Goal: Check status: Check status

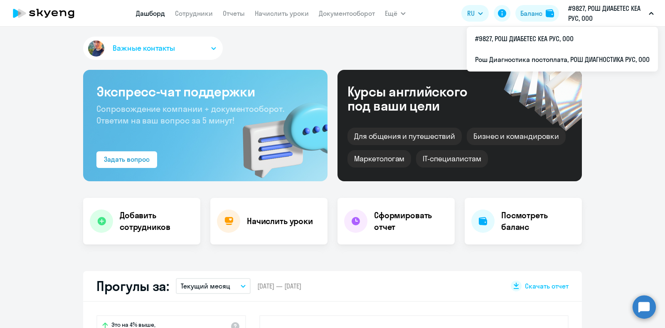
select select "30"
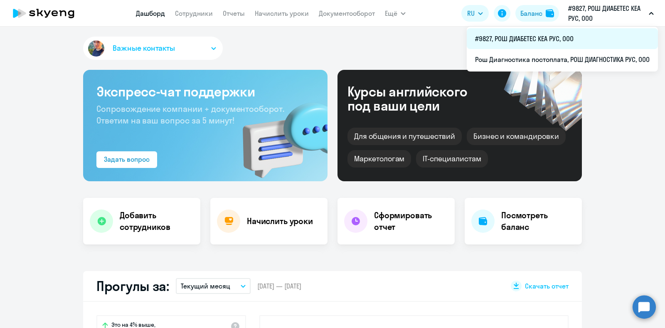
scroll to position [104, 0]
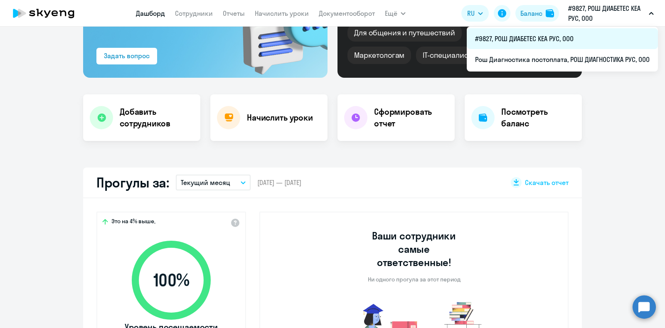
drag, startPoint x: 579, startPoint y: 38, endPoint x: 495, endPoint y: 41, distance: 84.5
click at [495, 41] on li "#9827, РОШ ДИАБЕТЕС КЕА РУС, ООО" at bounding box center [562, 38] width 191 height 21
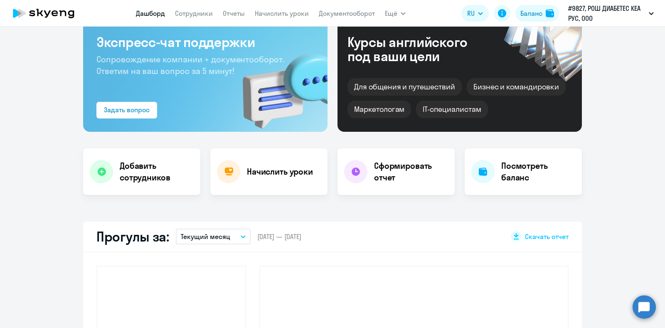
scroll to position [0, 0]
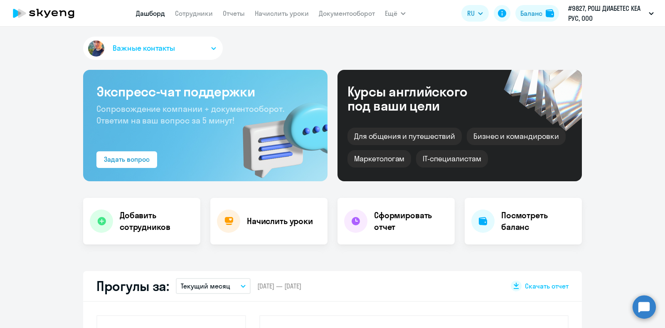
select select "30"
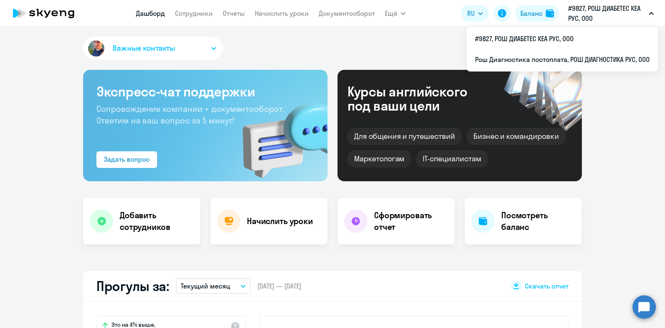
drag, startPoint x: 607, startPoint y: 20, endPoint x: 572, endPoint y: 7, distance: 37.1
click at [572, 7] on p "#9827, РОШ ДИАБЕТЕС КЕА РУС, ООО" at bounding box center [606, 13] width 77 height 20
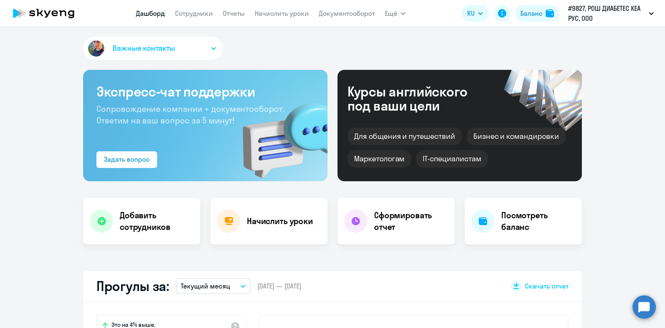
drag, startPoint x: 588, startPoint y: 7, endPoint x: 622, endPoint y: 7, distance: 34.1
click at [622, 7] on p "#9827, РОШ ДИАБЕТЕС КЕА РУС, ООО" at bounding box center [606, 13] width 77 height 20
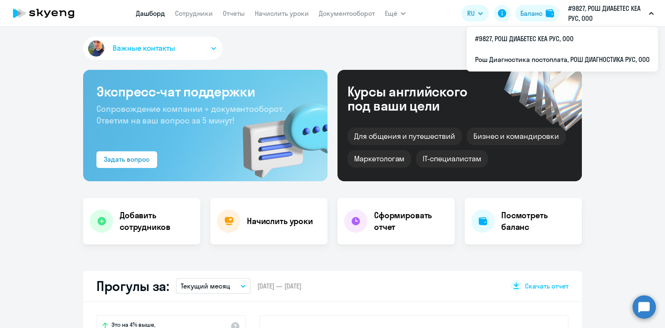
copy span "РОШ ДИАБЕТЕС КЕА РУС, ООО"
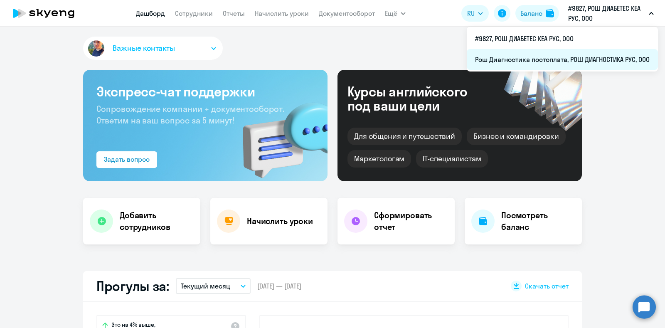
click at [574, 59] on li "Рош Диагностика постоплата, РОШ ДИАГНОСТИКА РУС, ООО" at bounding box center [562, 59] width 191 height 21
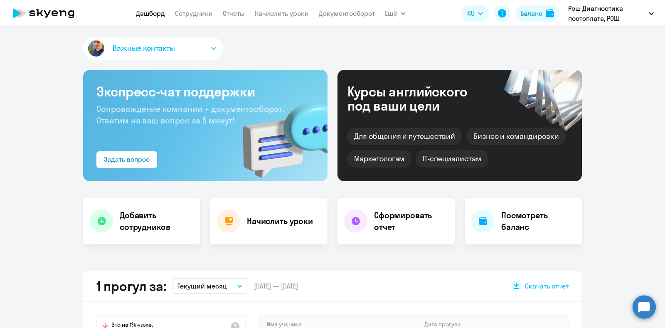
select select "30"
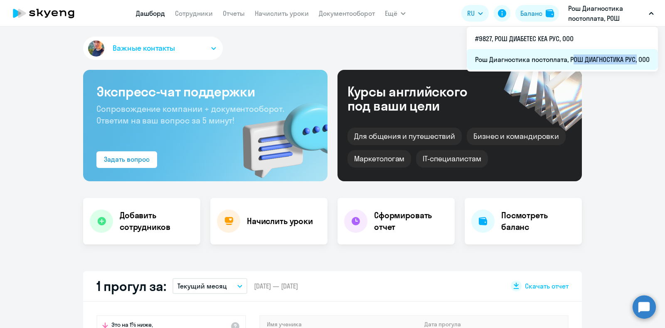
drag, startPoint x: 570, startPoint y: 58, endPoint x: 636, endPoint y: 59, distance: 66.1
click at [636, 59] on li "Рош Диагностика постоплата, РОШ ДИАГНОСТИКА РУС, ООО" at bounding box center [562, 59] width 191 height 21
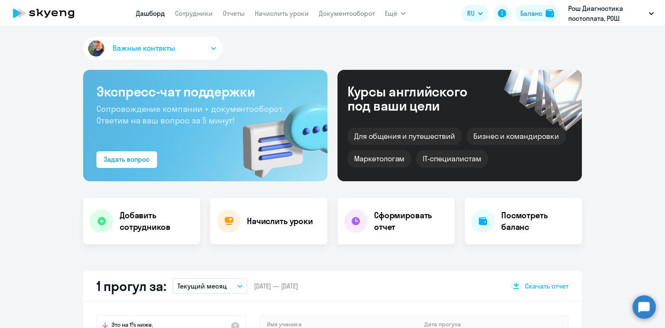
select select "30"
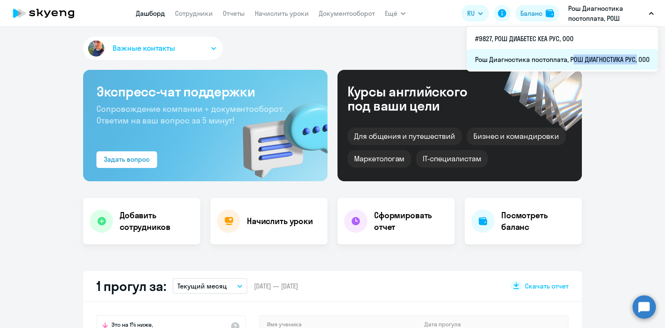
copy span "РОШ ДИАГНОСТИКА РУС"
